Goal: Register for event/course

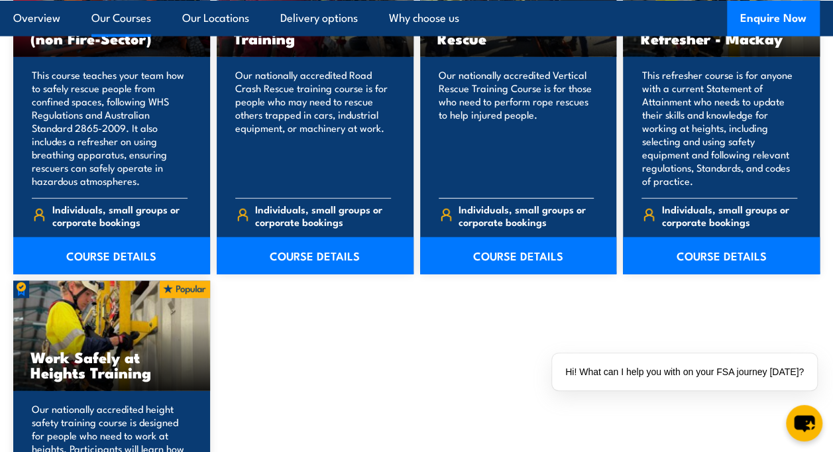
scroll to position [1524, 0]
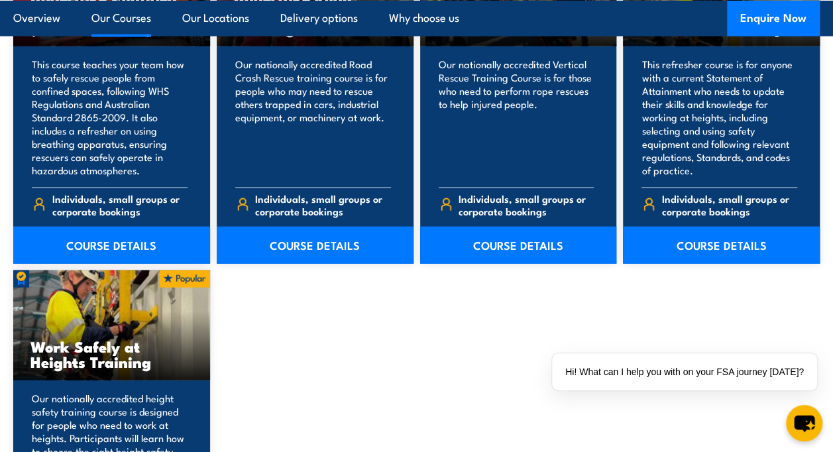
click at [99, 339] on h3 "Work Safely at Heights Training" at bounding box center [111, 354] width 162 height 30
click at [79, 358] on h3 "Work Safely at Heights Training" at bounding box center [111, 354] width 162 height 30
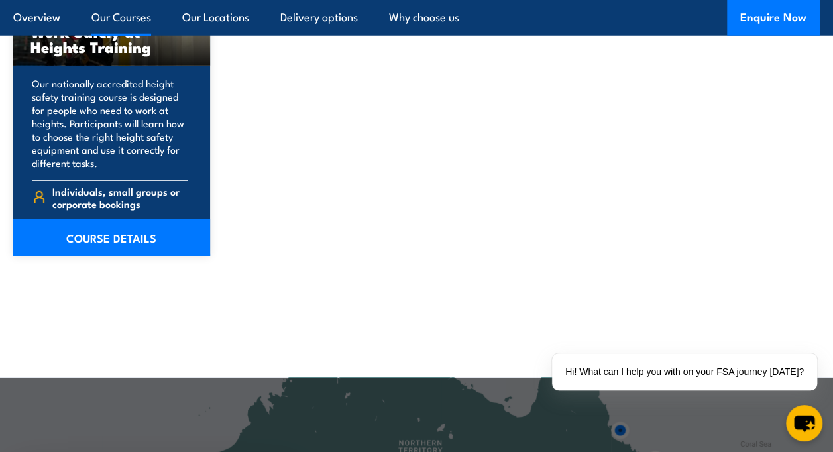
scroll to position [1723, 0]
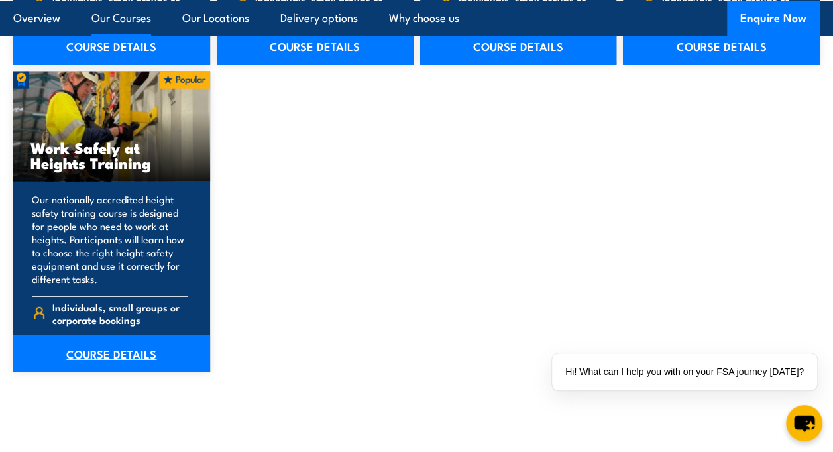
click at [106, 360] on link "COURSE DETAILS" at bounding box center [111, 353] width 197 height 37
click at [126, 351] on link "COURSE DETAILS" at bounding box center [111, 353] width 197 height 37
